Goal: Complete application form

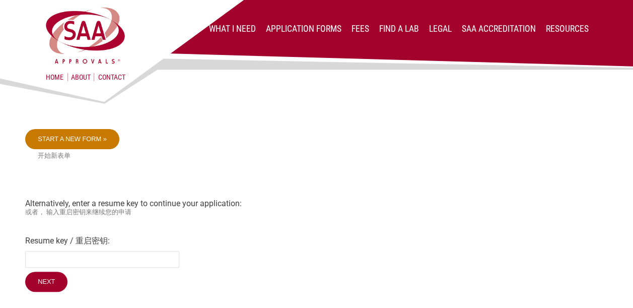
click at [91, 139] on link "Start a new form »" at bounding box center [72, 139] width 94 height 20
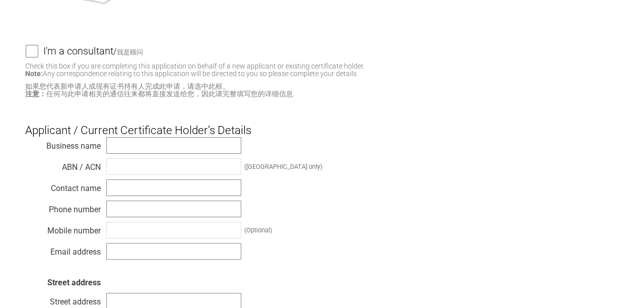
scroll to position [101, 0]
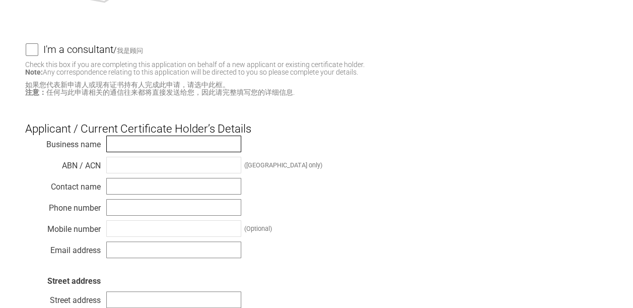
click at [145, 140] on input "text" at bounding box center [173, 143] width 135 height 17
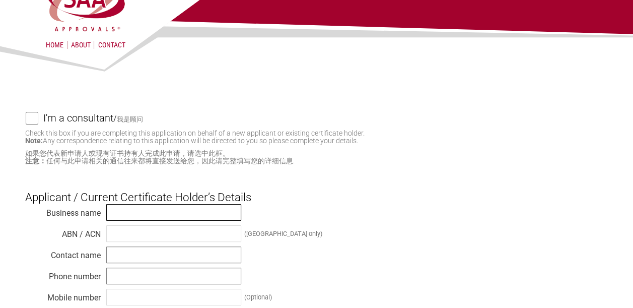
scroll to position [0, 0]
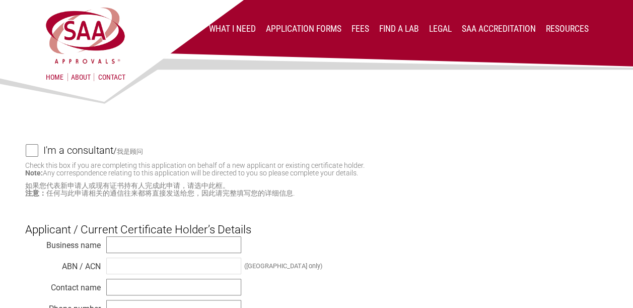
click at [33, 151] on input "I'm a consultant / 我是顾问" at bounding box center [32, 150] width 12 height 13
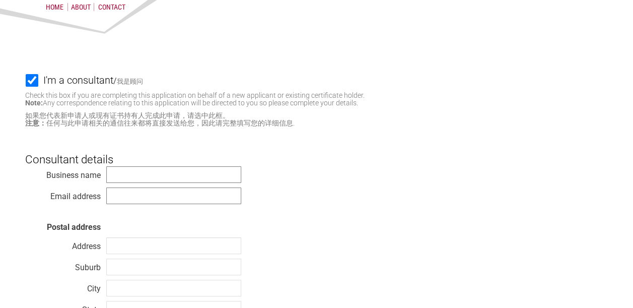
scroll to position [101, 0]
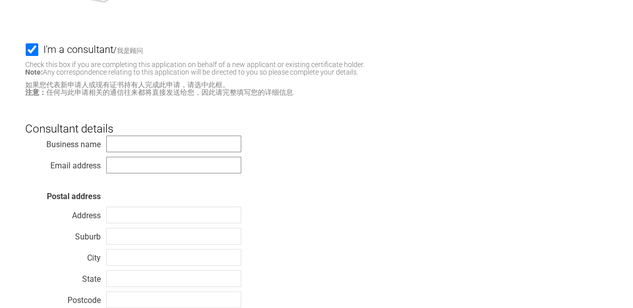
click at [29, 49] on input "I'm a consultant / 我是顾问" at bounding box center [32, 49] width 12 height 13
checkbox input "false"
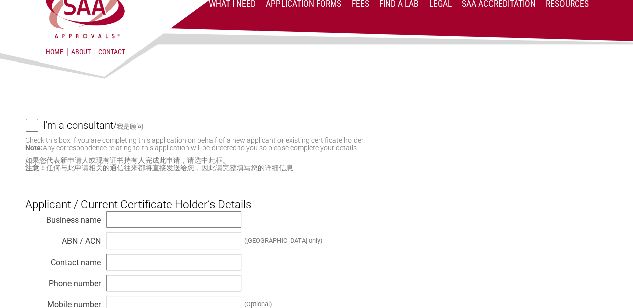
scroll to position [0, 0]
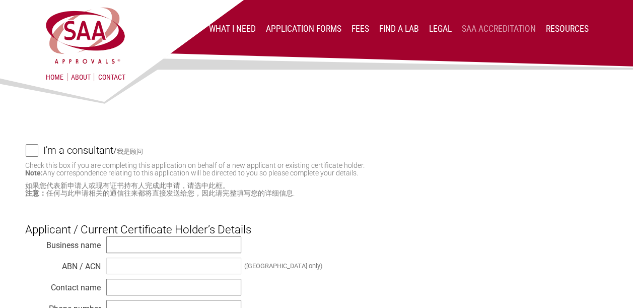
click at [493, 27] on link "SAA Accreditation" at bounding box center [499, 29] width 74 height 10
